Goal: Navigation & Orientation: Find specific page/section

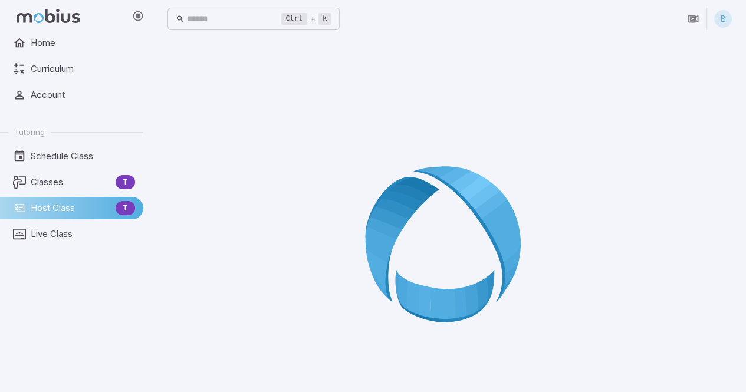
click at [331, 180] on div at bounding box center [450, 248] width 565 height 392
